Goal: Task Accomplishment & Management: Manage account settings

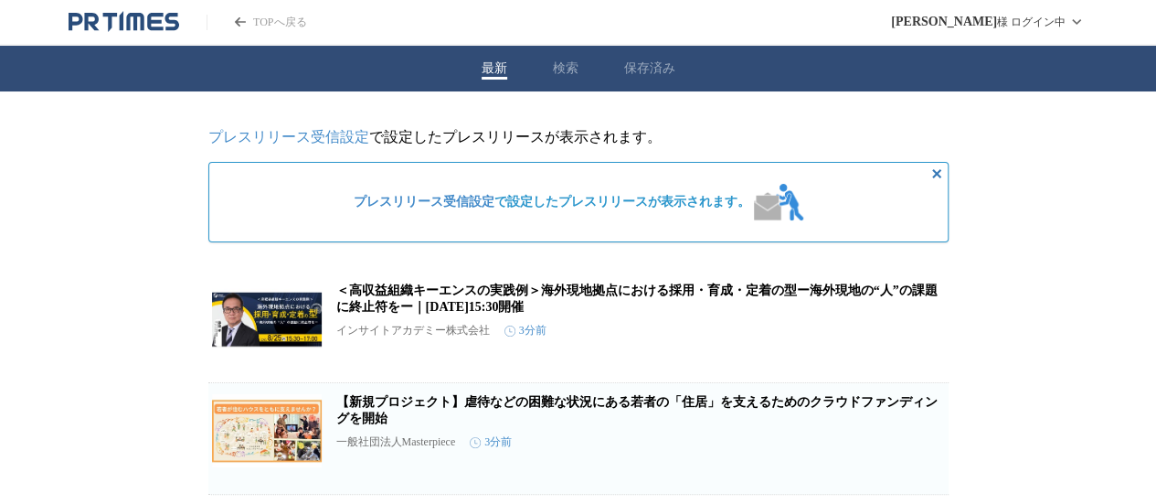
click at [570, 63] on button "検索" at bounding box center [566, 68] width 26 height 16
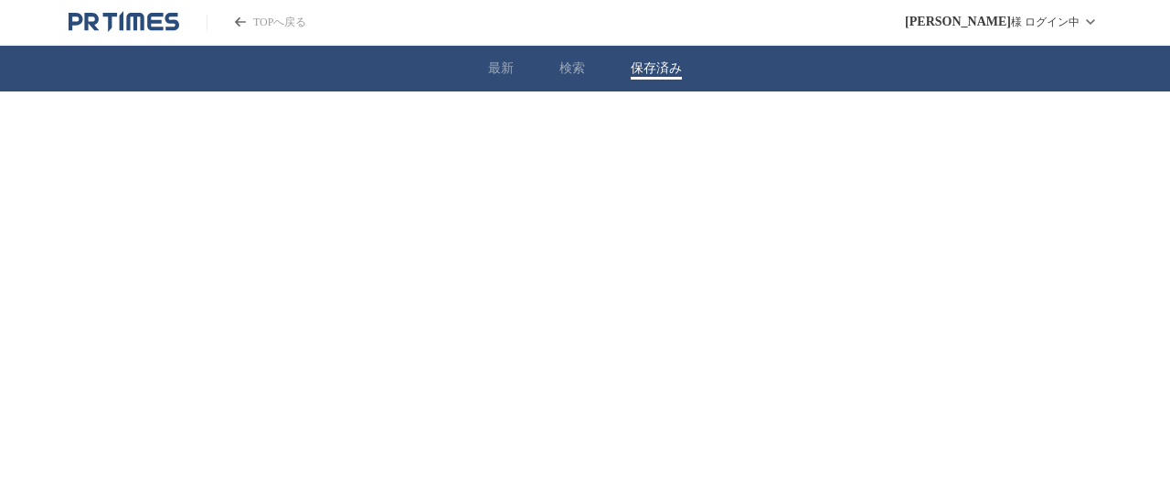
click at [665, 65] on button "保存済み" at bounding box center [656, 68] width 51 height 16
click at [268, 22] on link "TOPへ戻る" at bounding box center [257, 23] width 100 height 16
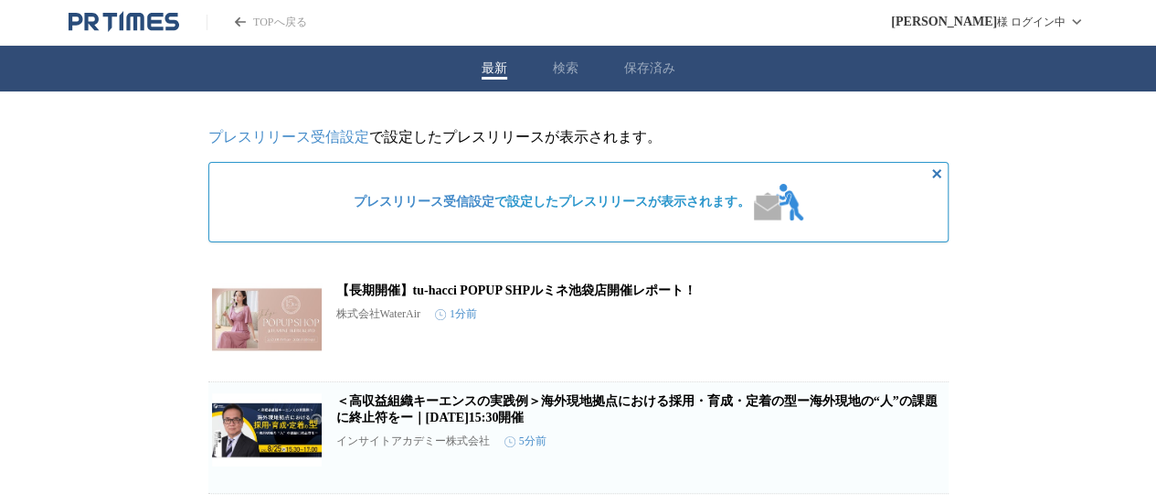
click at [657, 206] on span "プレスリリース受信設定 で設定したプレスリリースが表示されます。" at bounding box center [552, 202] width 397 height 16
click at [333, 138] on link "プレスリリース受信設定" at bounding box center [288, 137] width 161 height 16
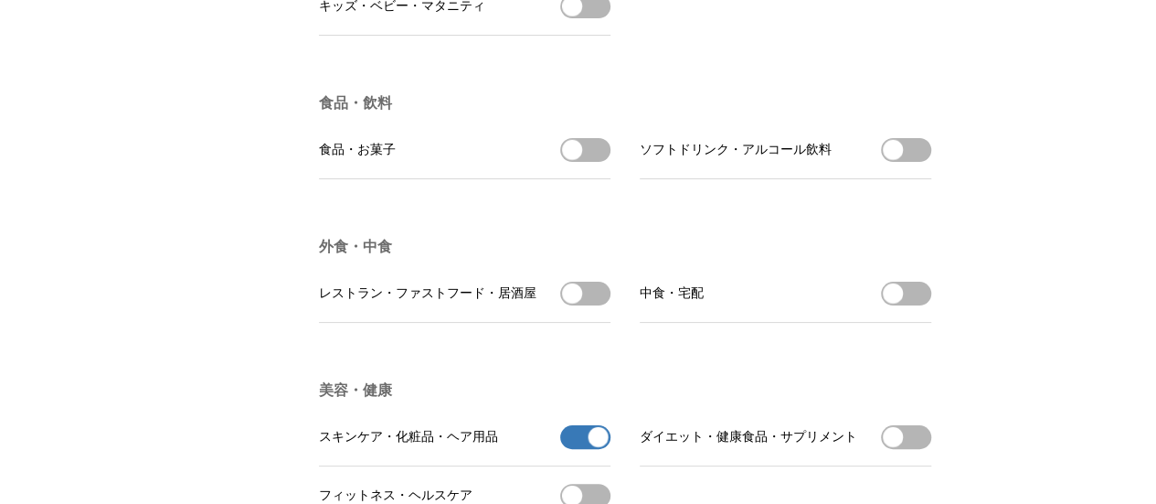
scroll to position [2377, 0]
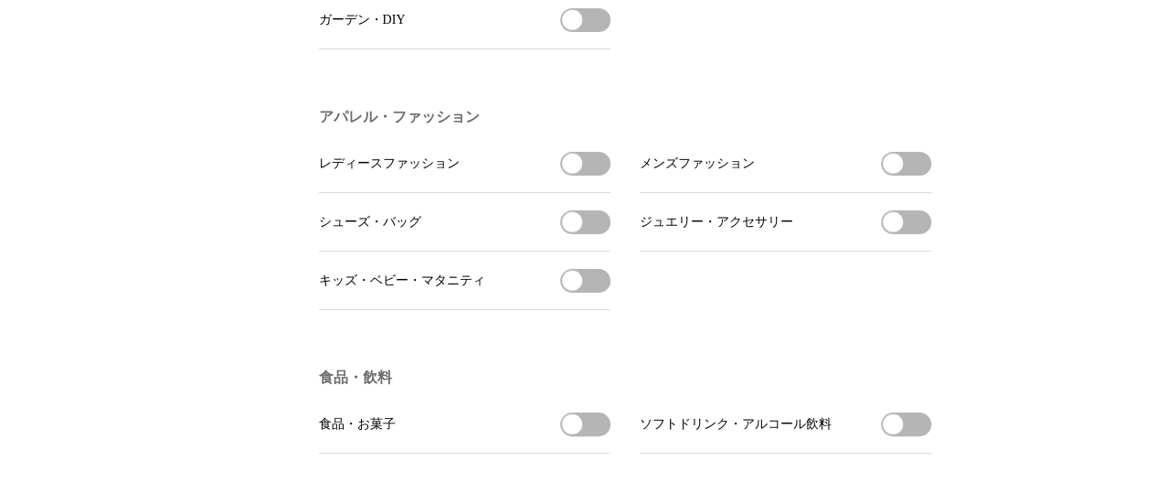
click at [593, 176] on button "レディースファッションを受信する" at bounding box center [585, 164] width 50 height 24
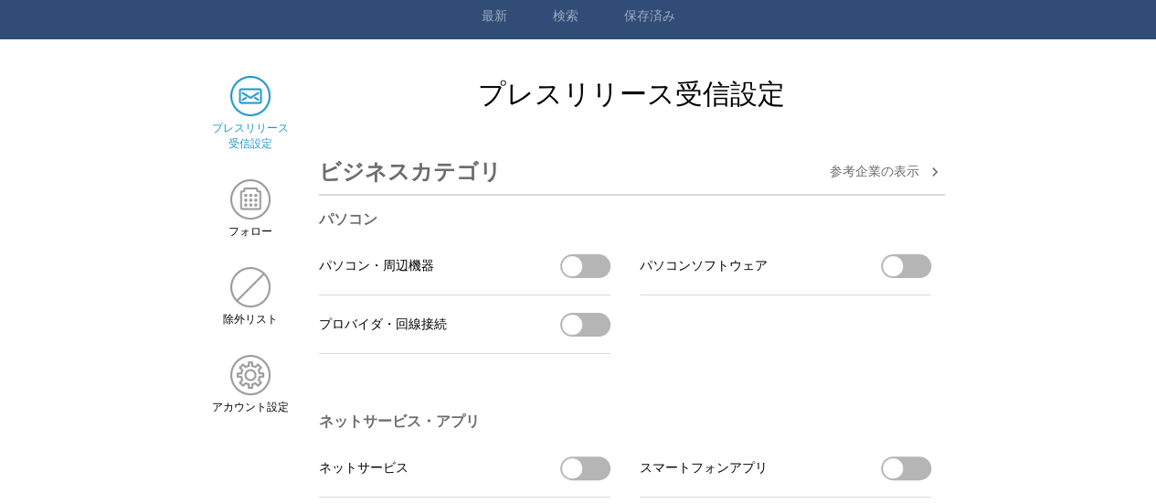
scroll to position [0, 0]
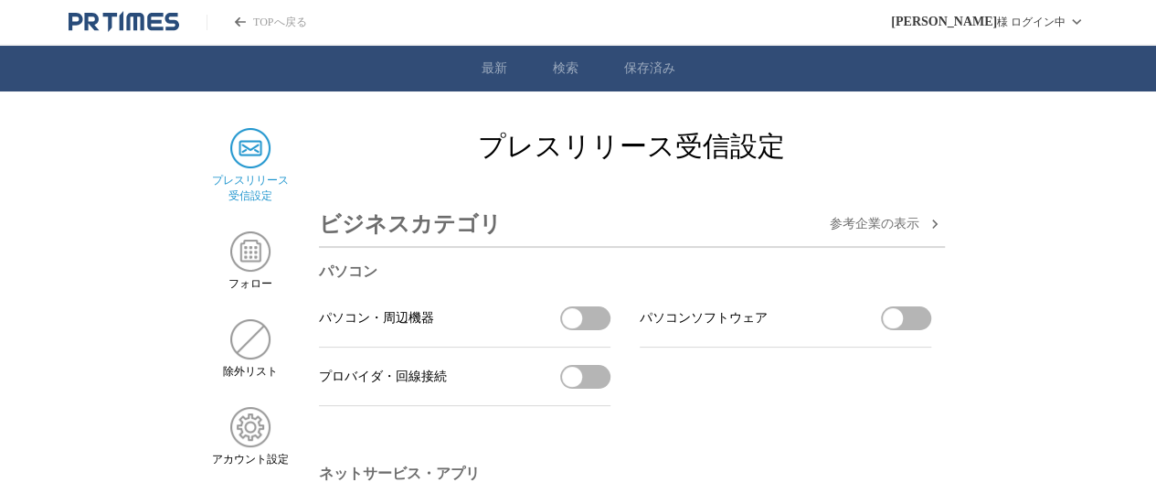
click at [260, 144] on img at bounding box center [250, 148] width 40 height 40
click at [488, 64] on link "最新" at bounding box center [495, 68] width 26 height 16
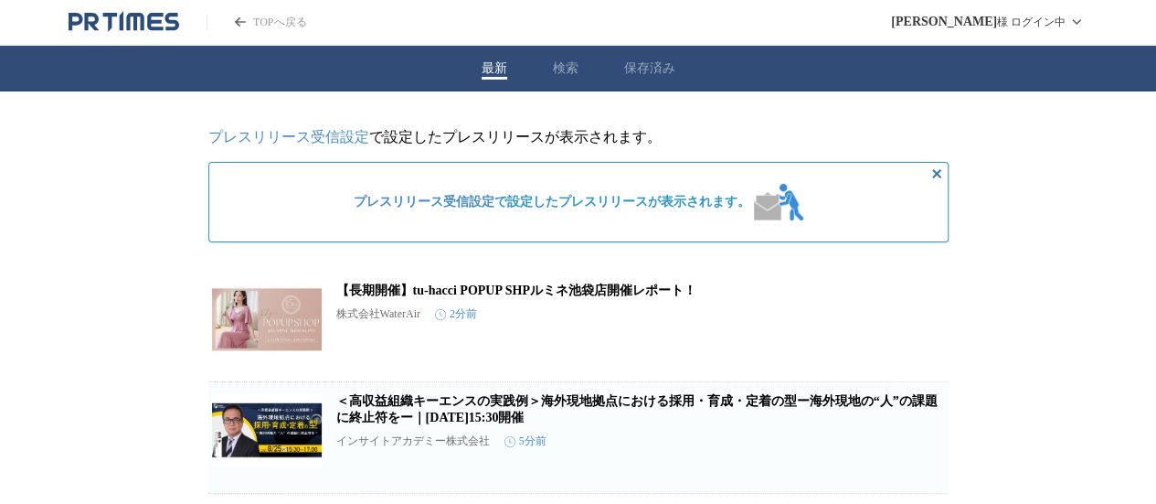
click at [299, 25] on link "TOPへ戻る" at bounding box center [257, 23] width 100 height 16
